Goal: Task Accomplishment & Management: Manage account settings

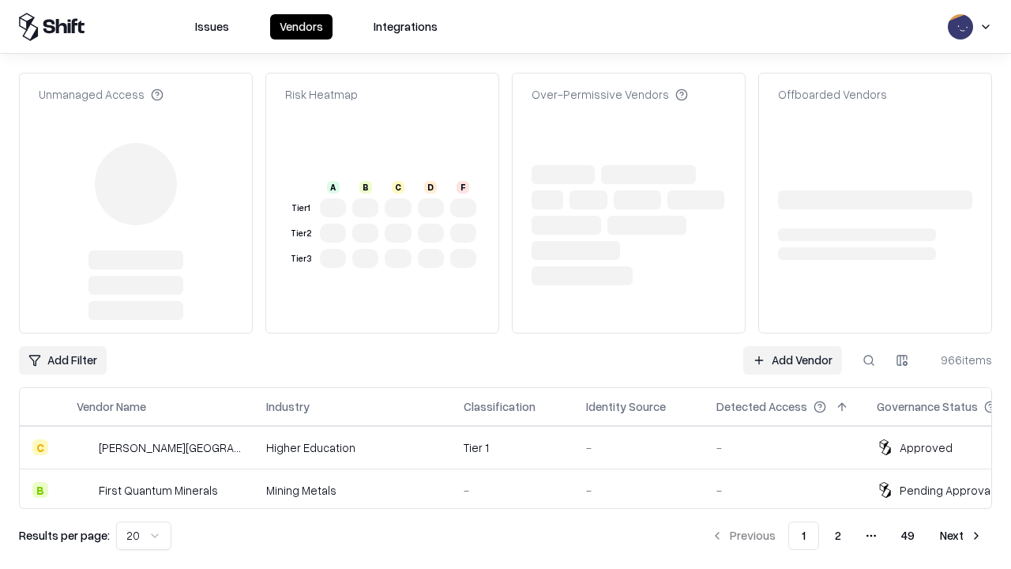
click at [792, 346] on link "Add Vendor" at bounding box center [792, 360] width 99 height 28
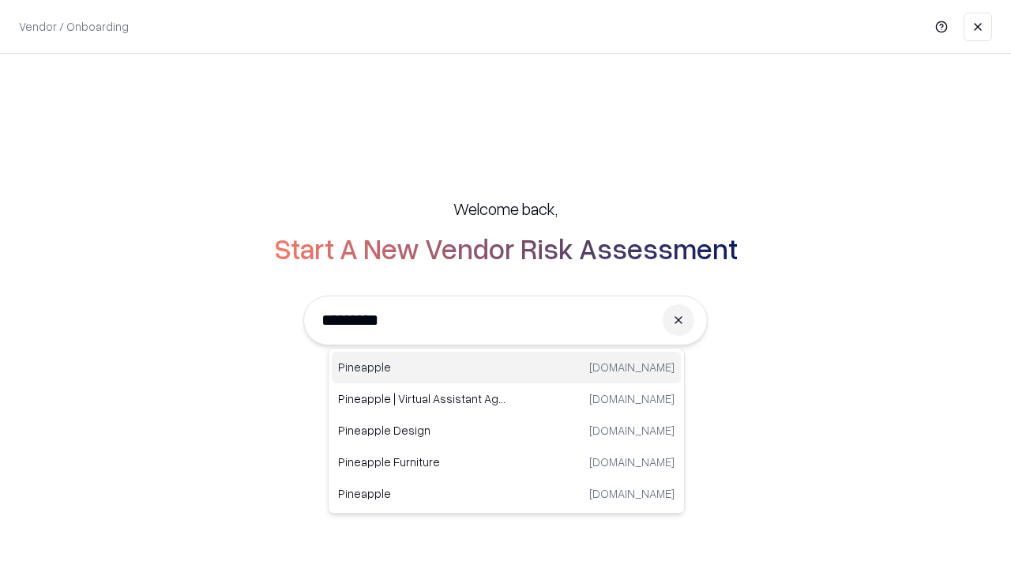
click at [506, 367] on div "Pineapple [DOMAIN_NAME]" at bounding box center [506, 368] width 349 height 32
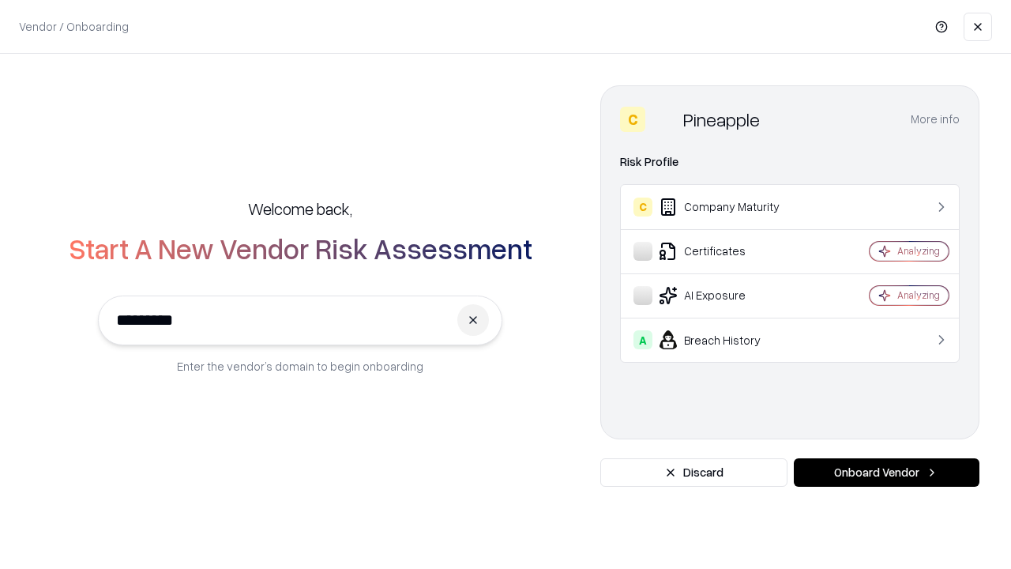
type input "*********"
click at [886, 472] on button "Onboard Vendor" at bounding box center [887, 472] width 186 height 28
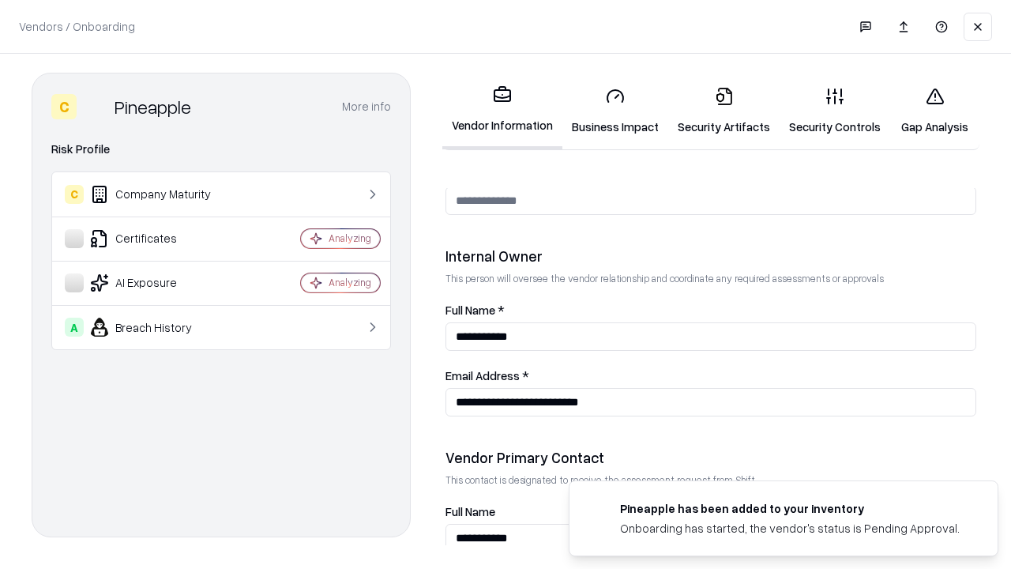
scroll to position [818, 0]
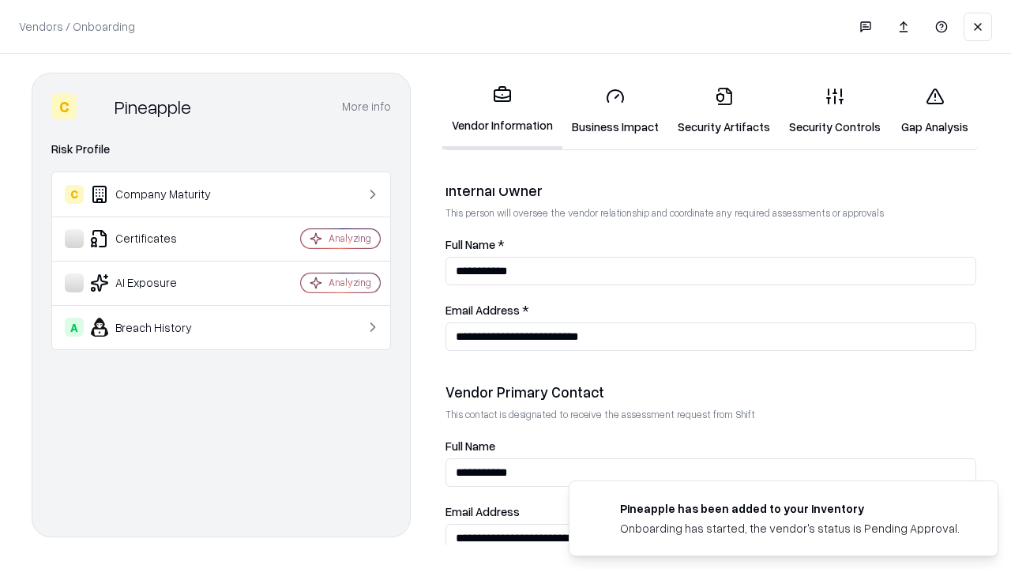
click at [724, 111] on link "Security Artifacts" at bounding box center [723, 110] width 111 height 73
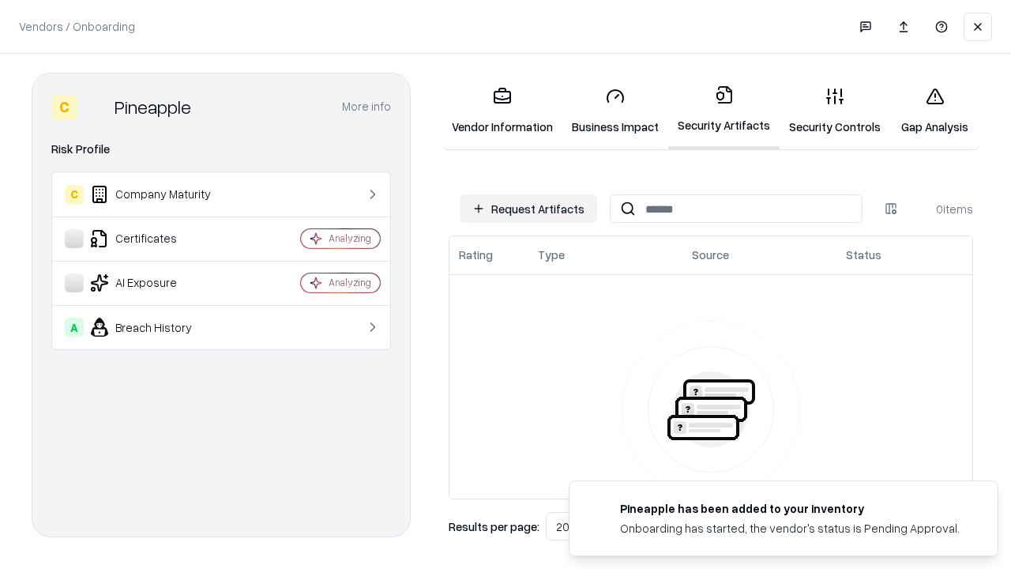
click at [528, 209] on button "Request Artifacts" at bounding box center [528, 208] width 137 height 28
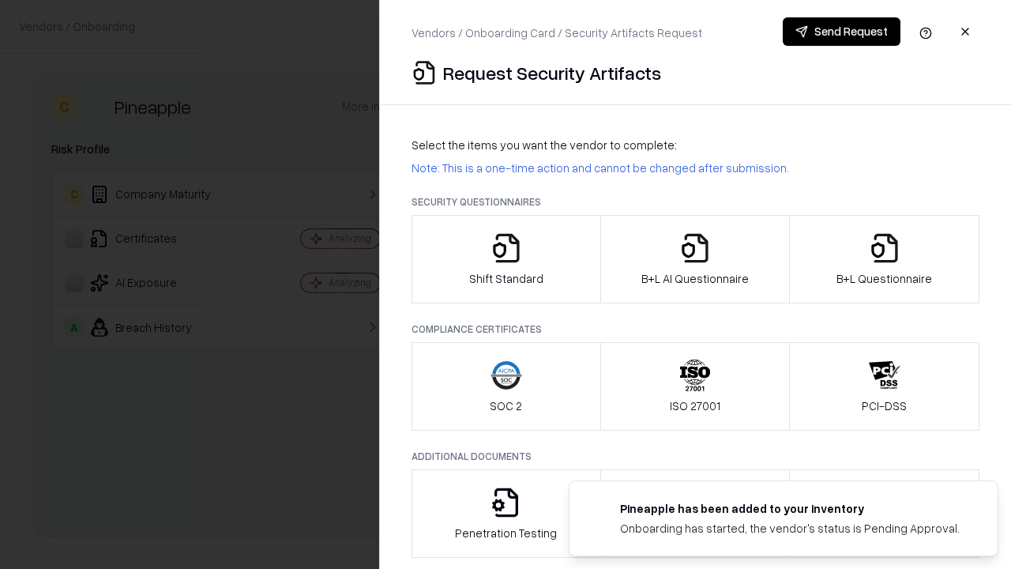
click at [884, 259] on icon "button" at bounding box center [885, 248] width 32 height 32
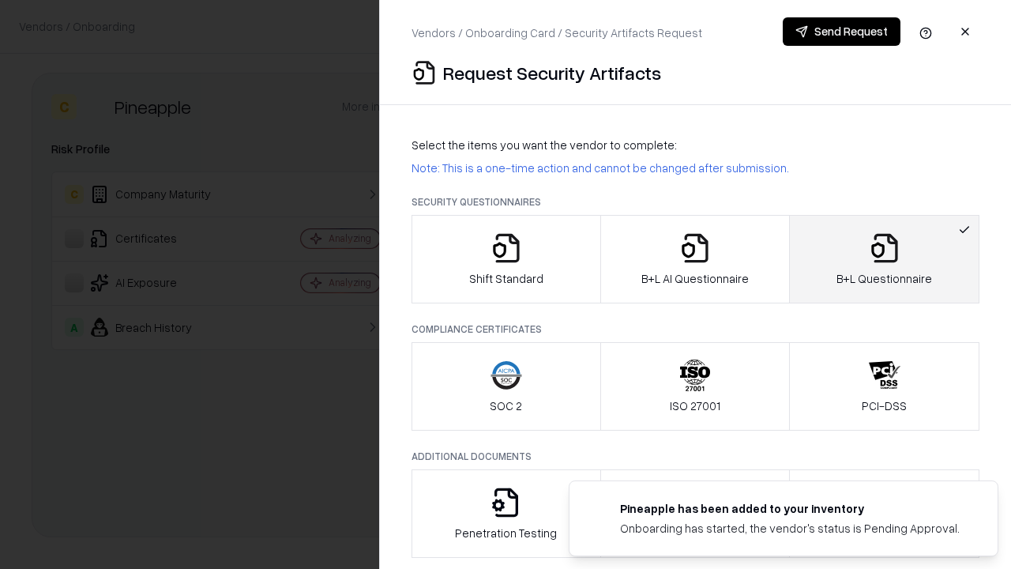
click at [694, 259] on icon "button" at bounding box center [695, 248] width 32 height 32
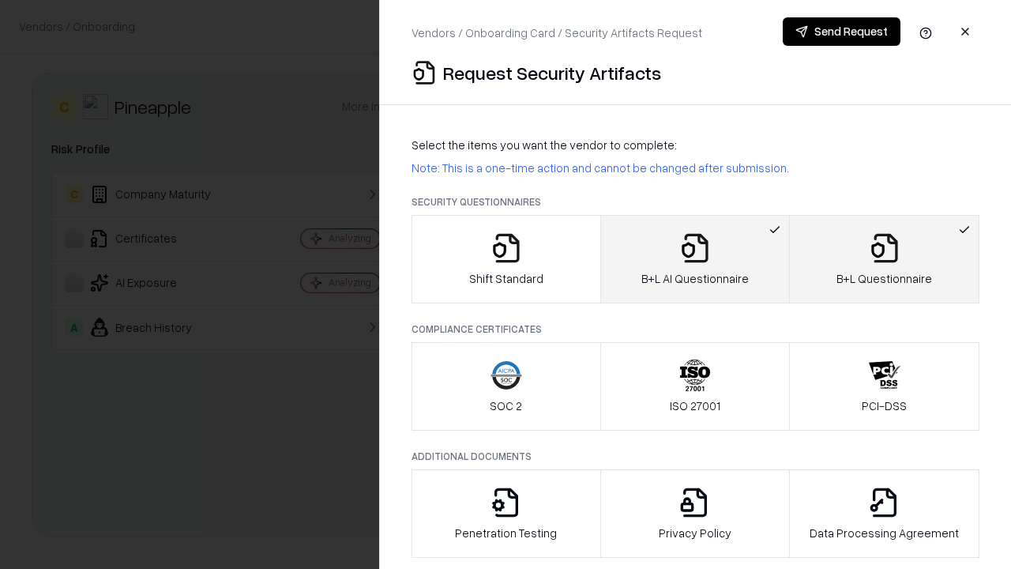
click at [841, 32] on button "Send Request" at bounding box center [842, 31] width 118 height 28
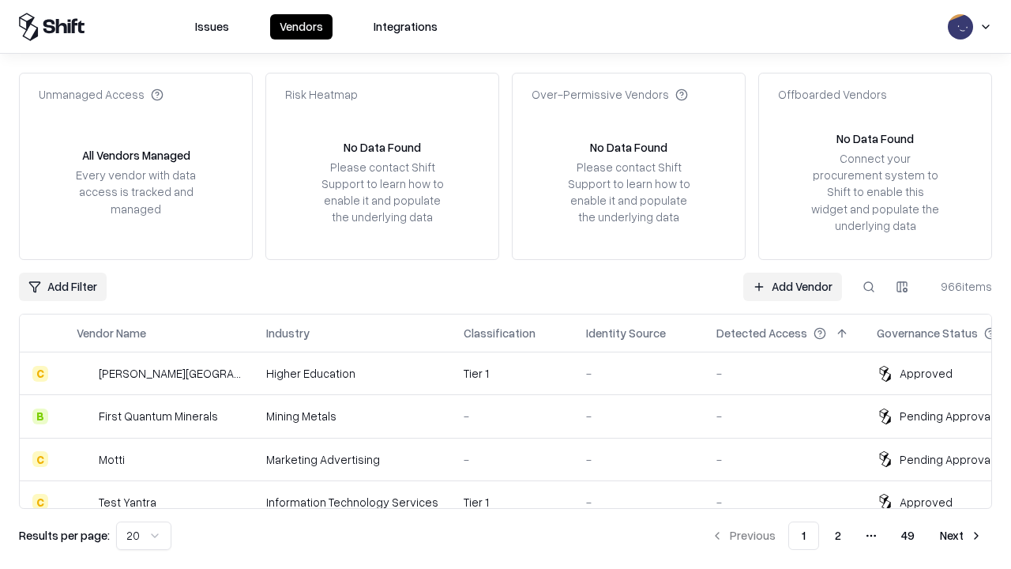
click at [869, 286] on button at bounding box center [869, 287] width 28 height 28
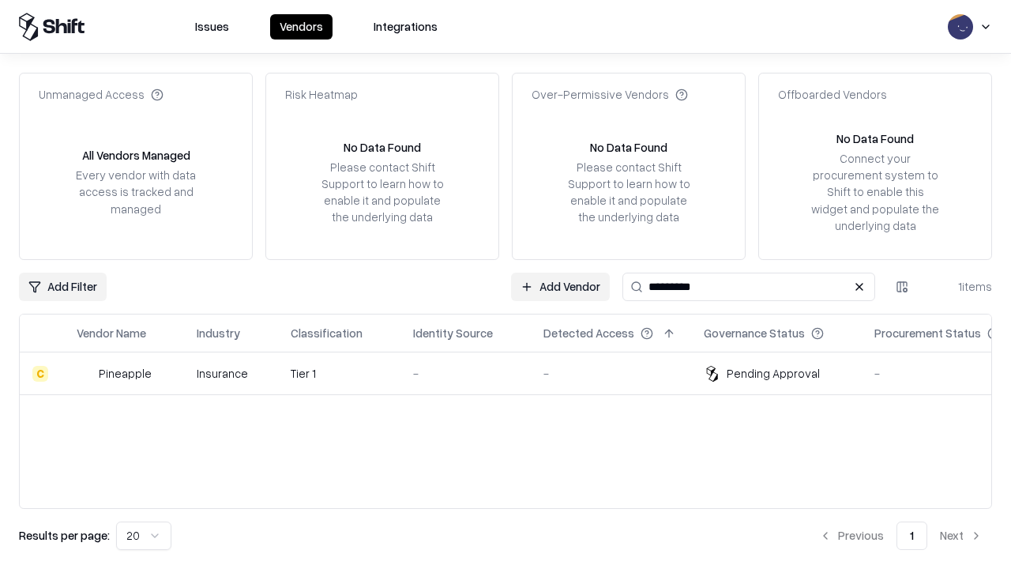
type input "*********"
click at [515, 373] on div "-" at bounding box center [465, 373] width 105 height 17
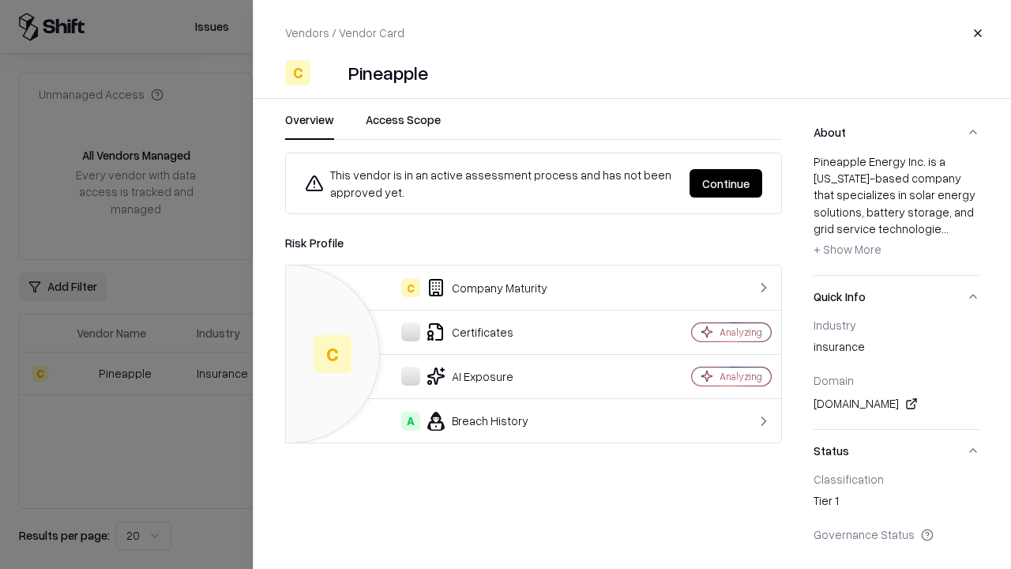
click at [726, 183] on button "Continue" at bounding box center [726, 183] width 73 height 28
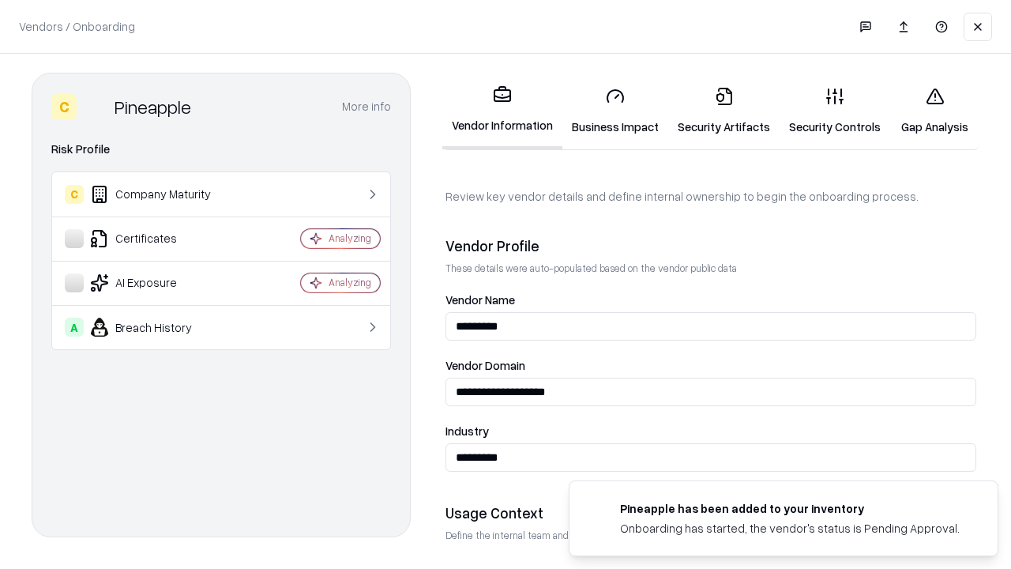
click at [724, 111] on link "Security Artifacts" at bounding box center [723, 110] width 111 height 73
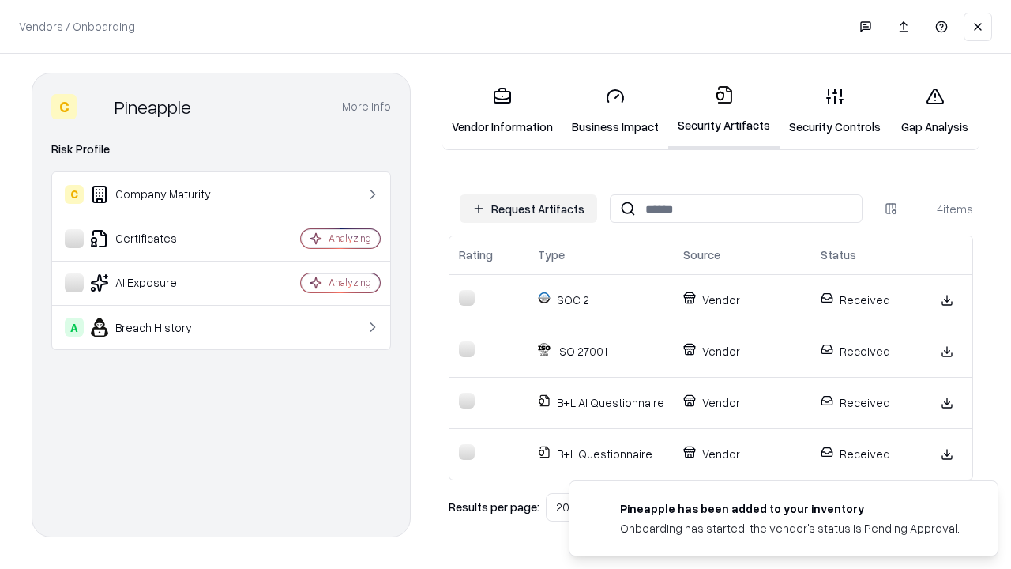
click at [935, 111] on link "Gap Analysis" at bounding box center [934, 110] width 89 height 73
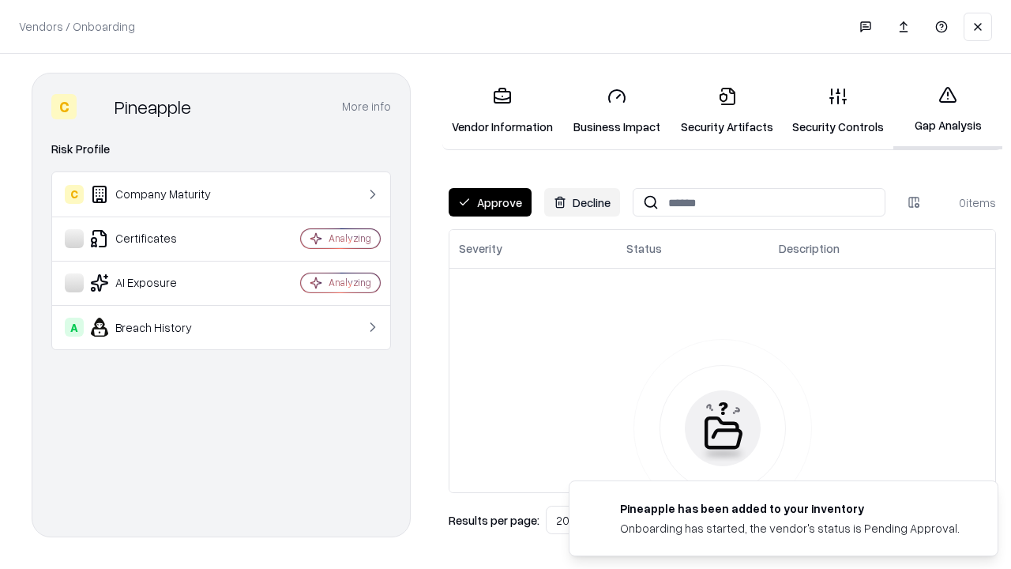
click at [490, 202] on button "Approve" at bounding box center [490, 202] width 83 height 28
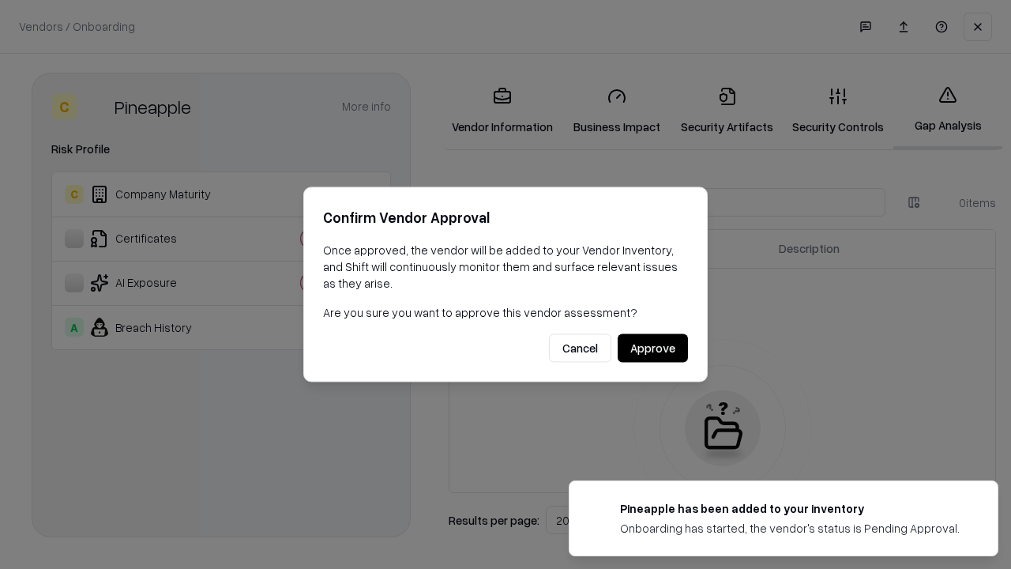
click at [652, 348] on button "Approve" at bounding box center [653, 348] width 70 height 28
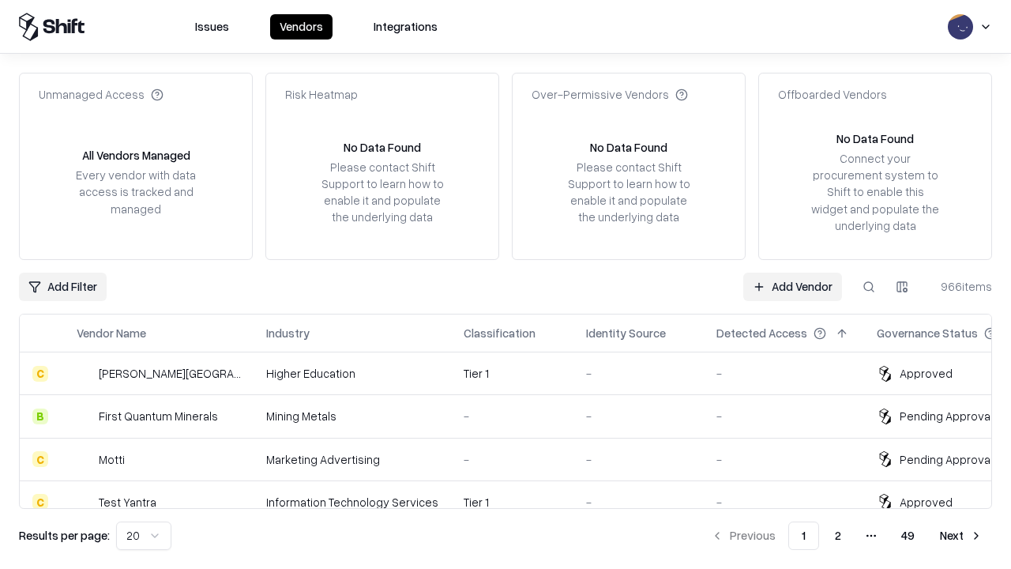
type input "*********"
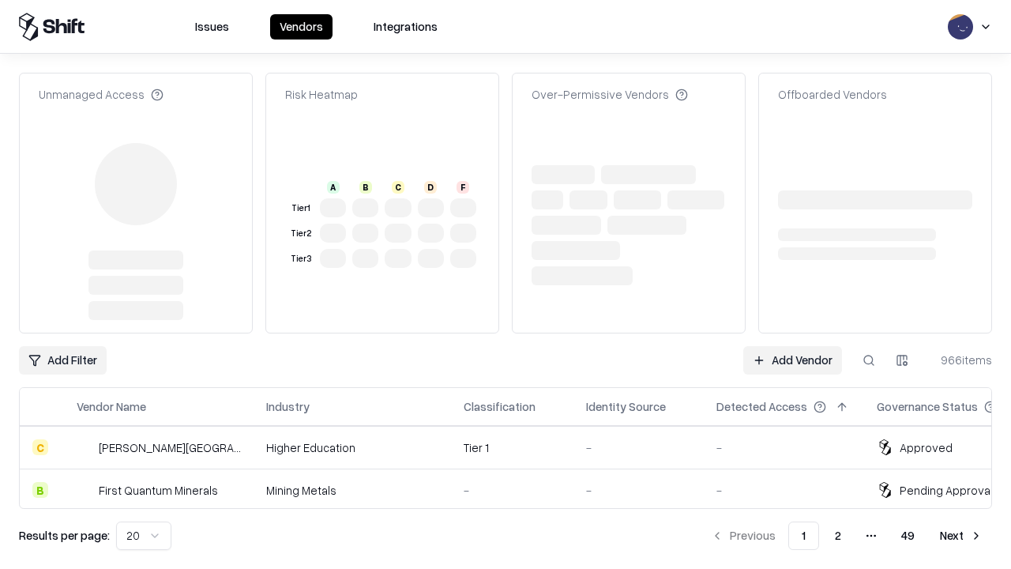
click at [792, 346] on link "Add Vendor" at bounding box center [792, 360] width 99 height 28
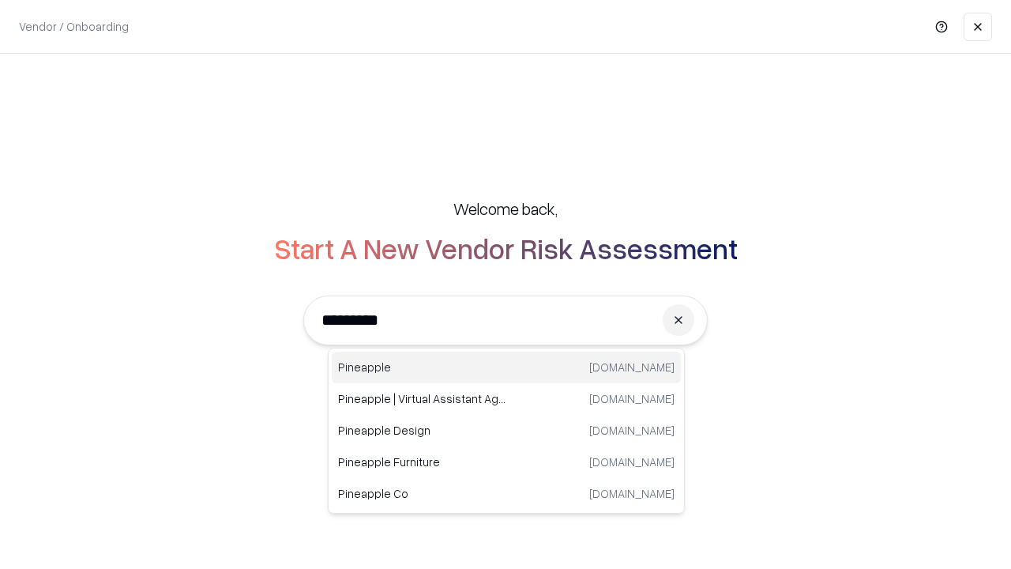
click at [506, 367] on div "Pineapple [DOMAIN_NAME]" at bounding box center [506, 368] width 349 height 32
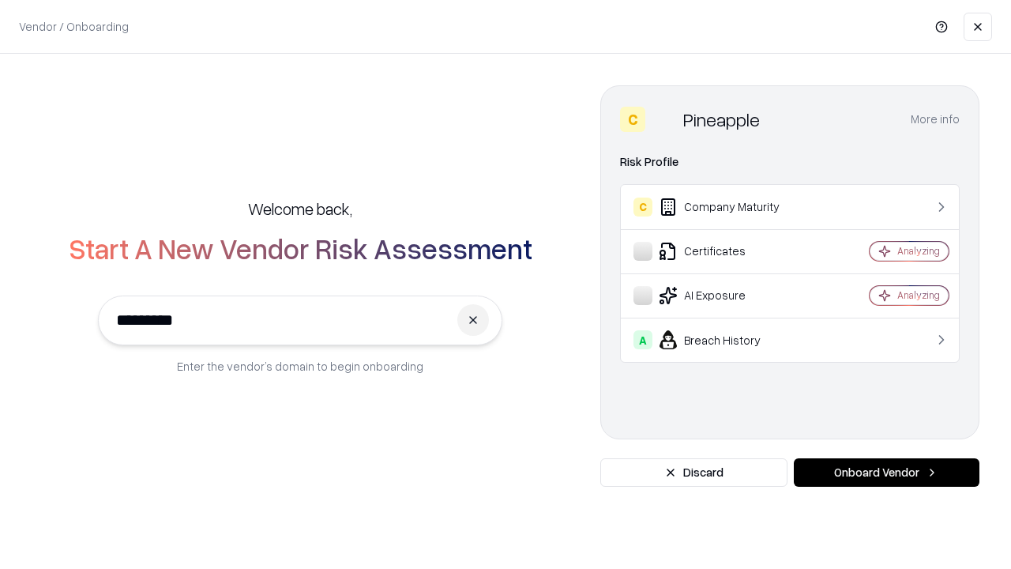
type input "*********"
click at [886, 472] on button "Onboard Vendor" at bounding box center [887, 472] width 186 height 28
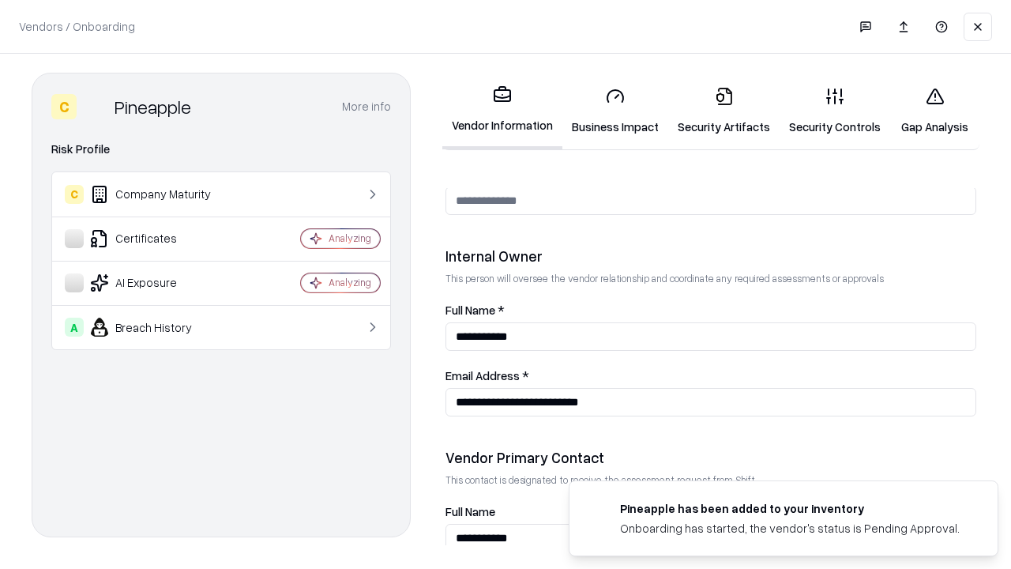
scroll to position [818, 0]
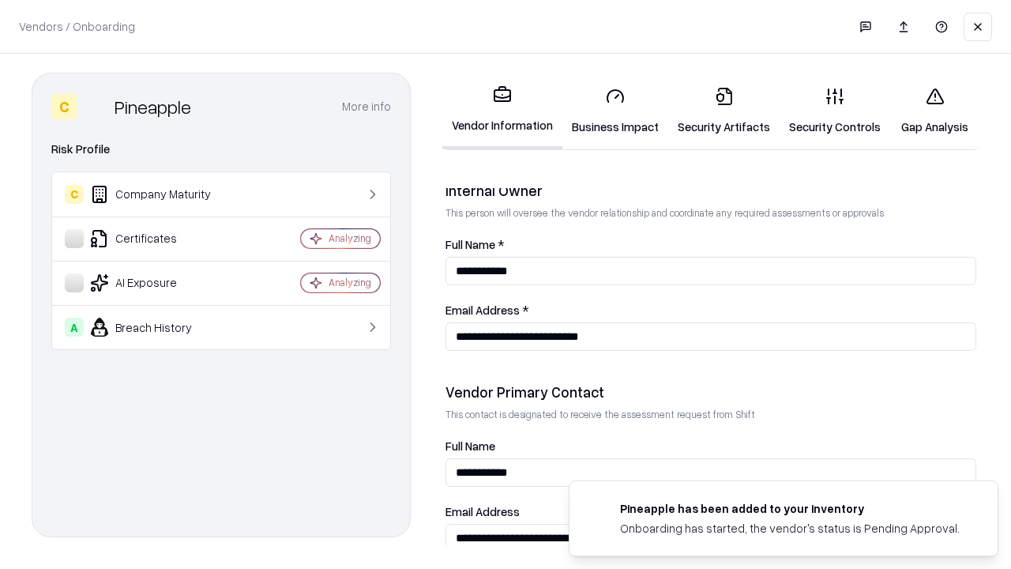
click at [935, 111] on link "Gap Analysis" at bounding box center [934, 110] width 89 height 73
